Goal: Navigation & Orientation: Understand site structure

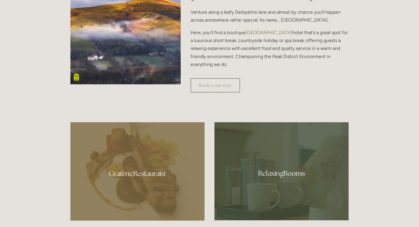
scroll to position [273, 0]
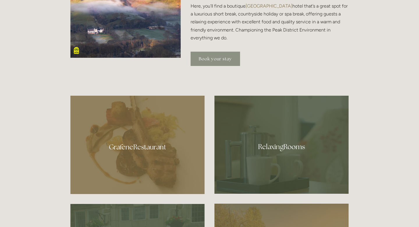
click at [213, 64] on link "Book your stay" at bounding box center [216, 59] width 50 height 14
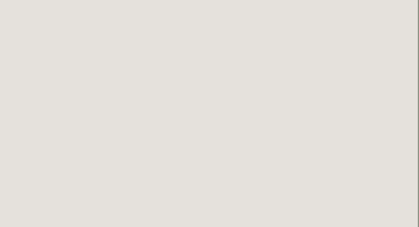
scroll to position [3, 1]
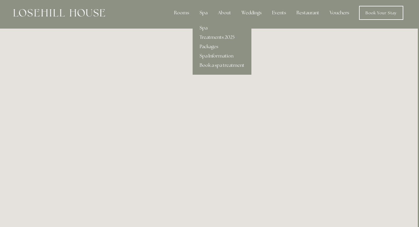
click at [204, 13] on div "Spa" at bounding box center [203, 13] width 17 height 12
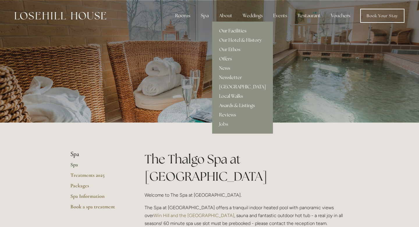
click at [231, 30] on link "Our Facilities" at bounding box center [242, 30] width 61 height 9
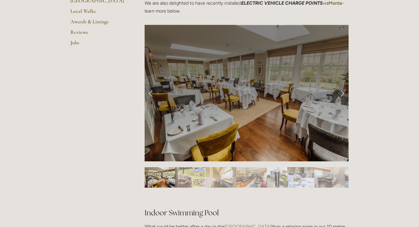
scroll to position [227, 0]
click at [343, 93] on link "Next Slide" at bounding box center [342, 92] width 13 height 17
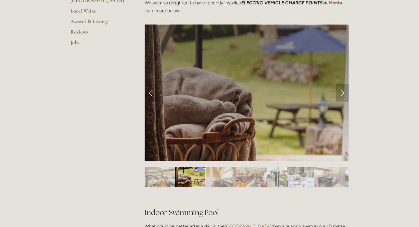
click at [343, 93] on link "Next Slide" at bounding box center [342, 92] width 13 height 17
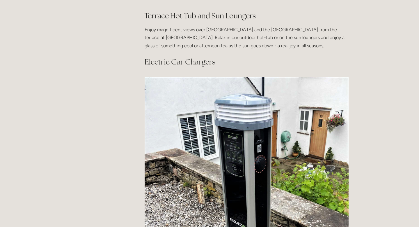
scroll to position [563, 0]
